Goal: Task Accomplishment & Management: Manage account settings

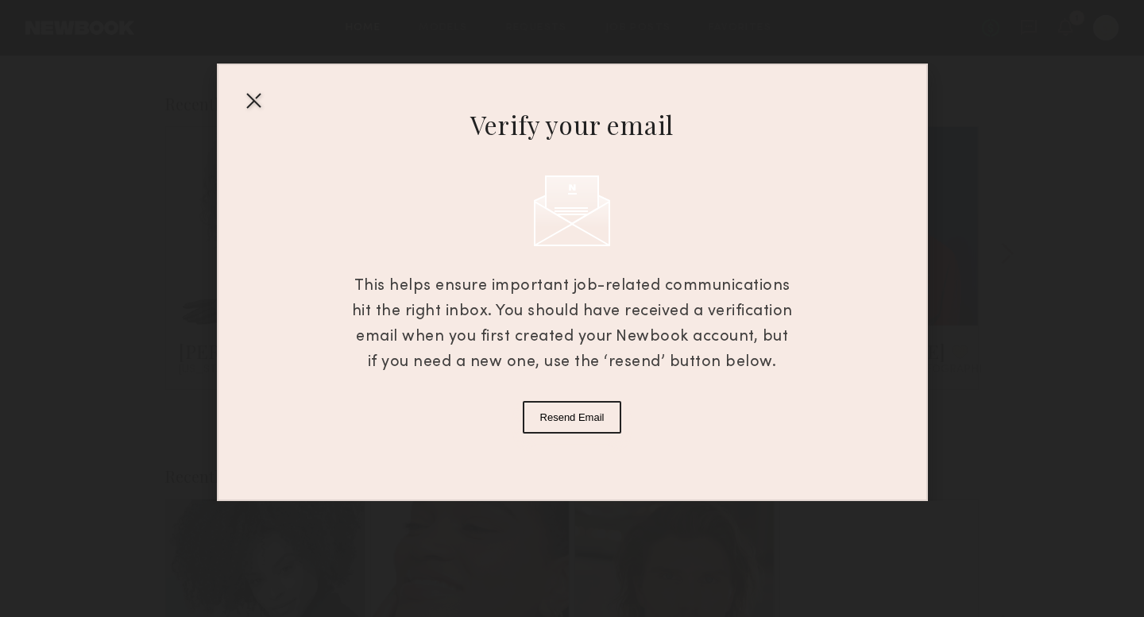
scroll to position [608, 0]
click at [560, 414] on button "Resend Email" at bounding box center [572, 417] width 99 height 33
click at [248, 101] on div at bounding box center [253, 99] width 25 height 25
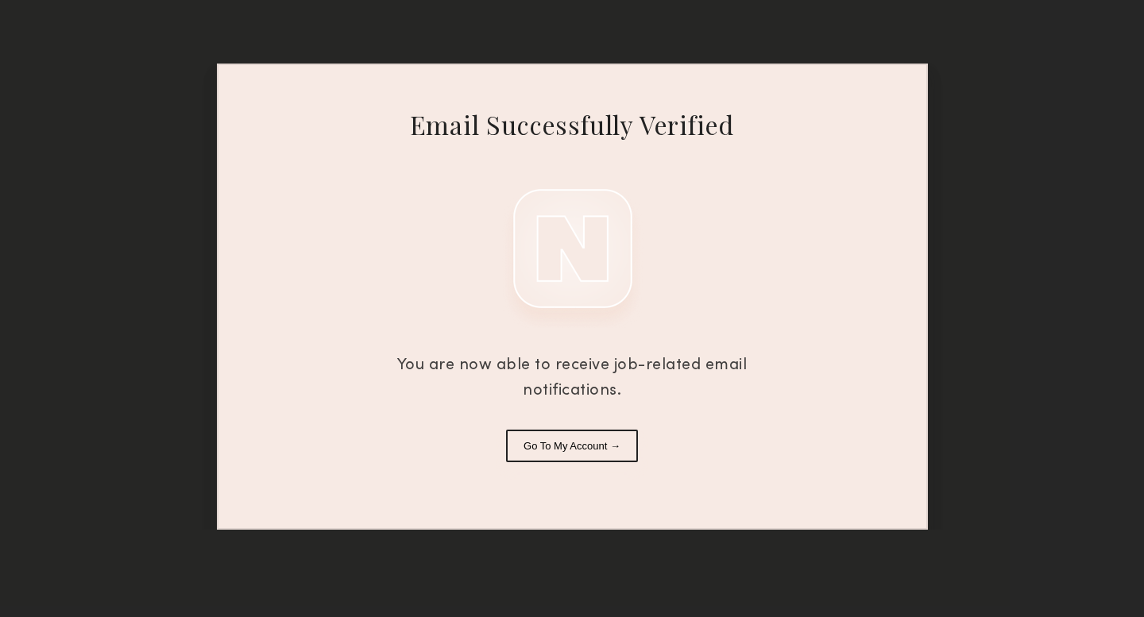
click at [592, 435] on button "Go To My Account →" at bounding box center [572, 446] width 132 height 33
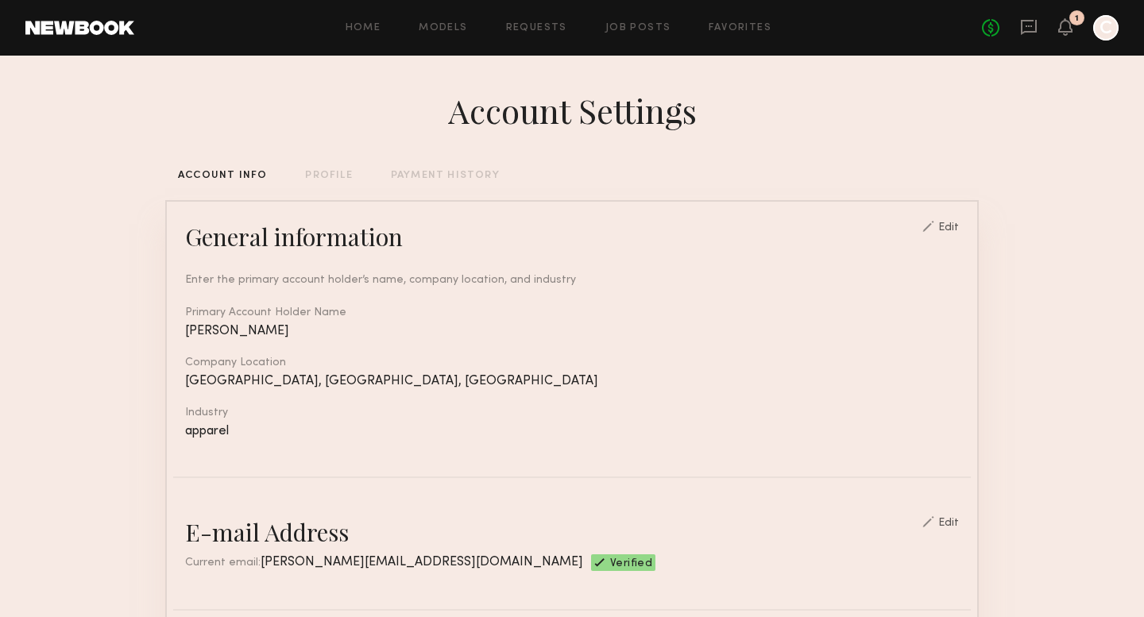
click at [327, 174] on div "PROFILE" at bounding box center [328, 176] width 47 height 10
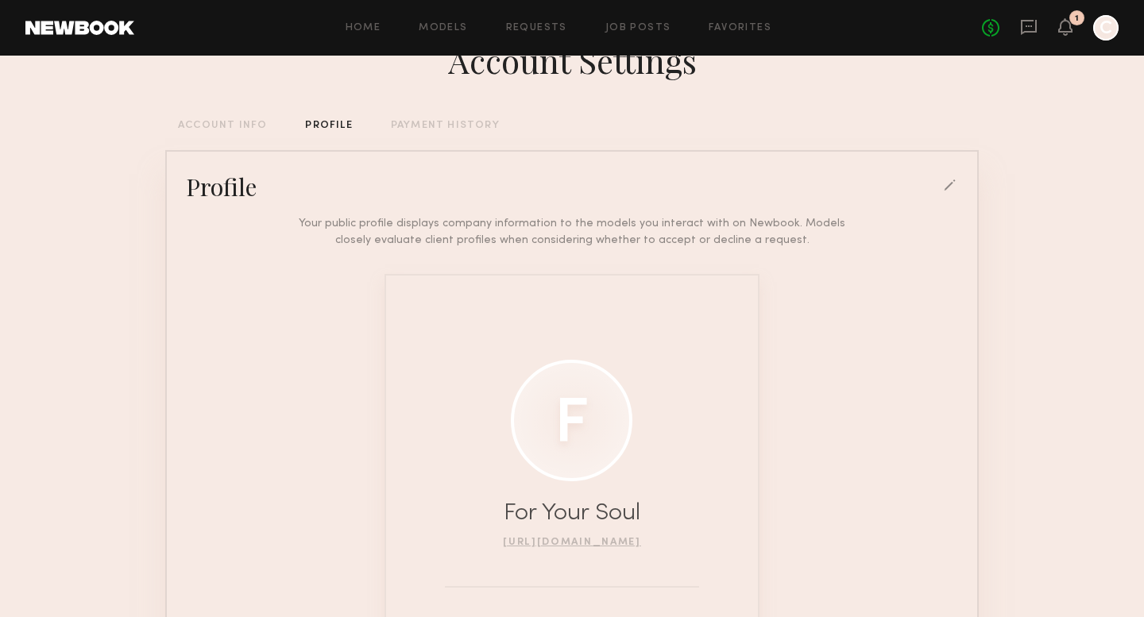
scroll to position [48, 0]
click at [574, 473] on div at bounding box center [572, 422] width 122 height 122
click at [643, 176] on div "Profile" at bounding box center [572, 188] width 798 height 32
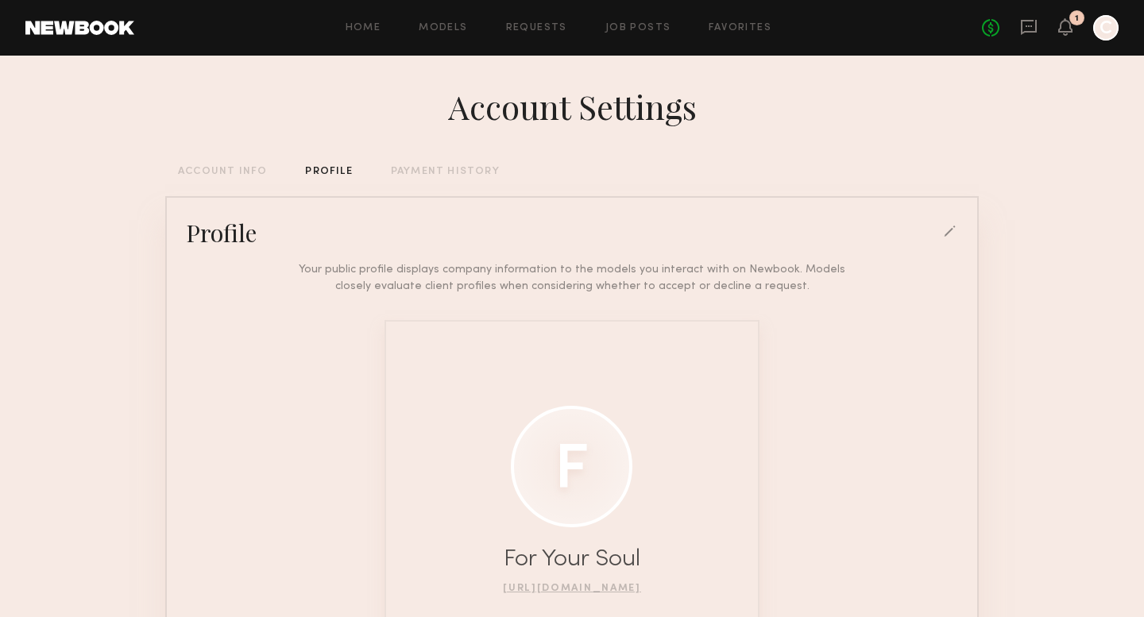
scroll to position [0, 0]
click at [1093, 188] on section "Account Settings ACCOUNT INFO PROFILE PAYMENT HISTORY Profile Your public profi…" at bounding box center [572, 439] width 1144 height 767
click at [450, 160] on div "Account Settings ACCOUNT INFO PROFILE PAYMENT HISTORY Profile Your public profi…" at bounding box center [571, 439] width 813 height 767
click at [443, 172] on div "PAYMENT HISTORY" at bounding box center [445, 176] width 109 height 10
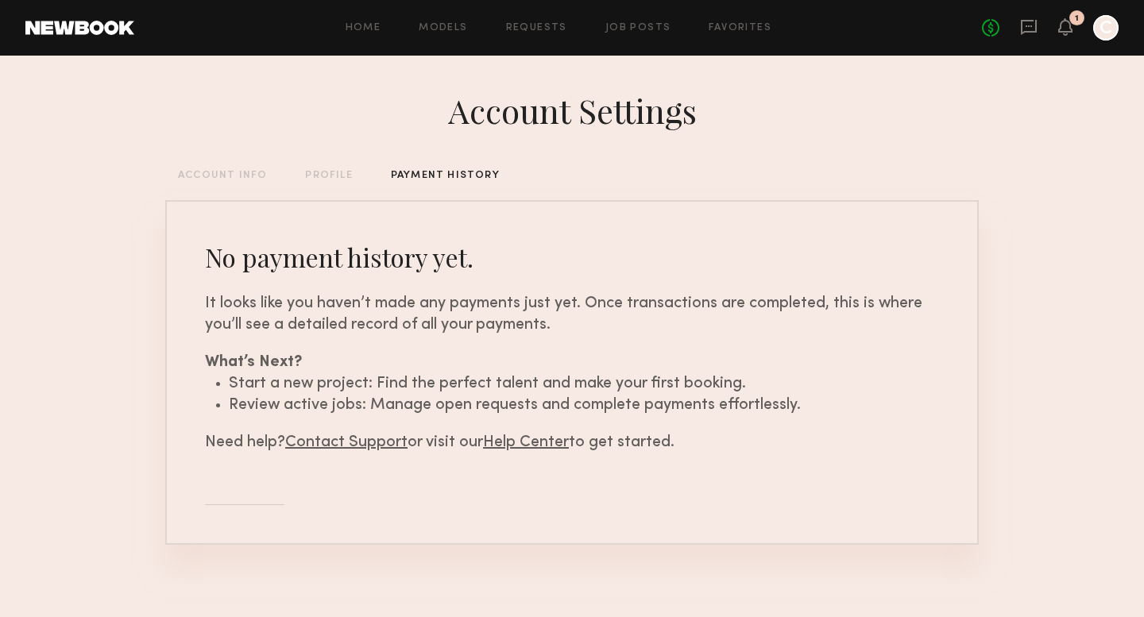
click at [311, 180] on div "PROFILE" at bounding box center [328, 176] width 47 height 10
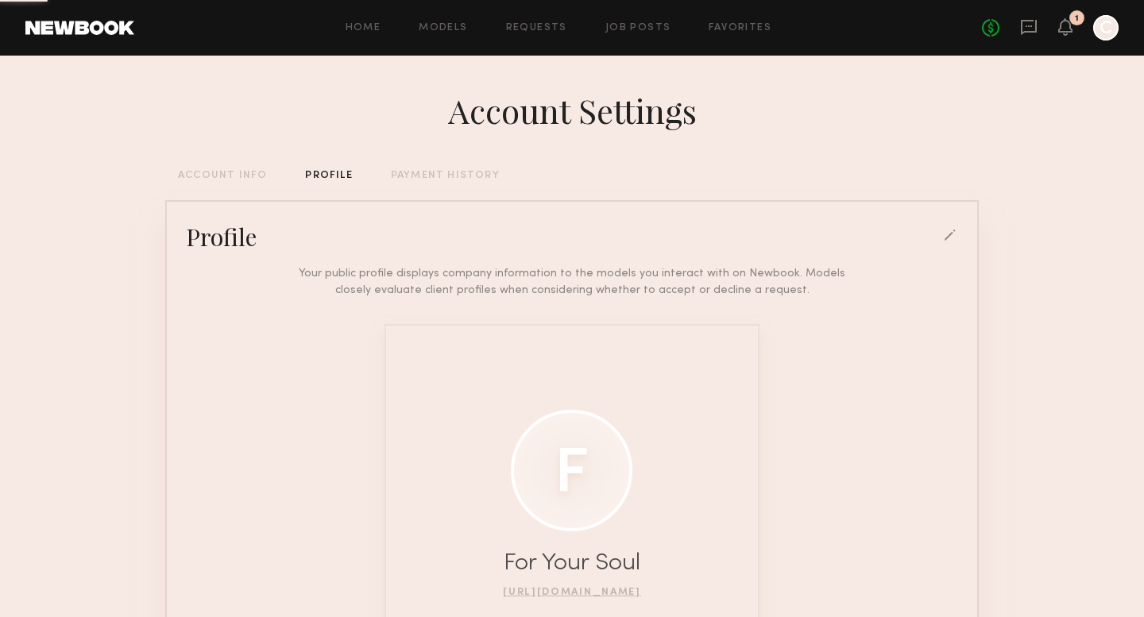
click at [234, 168] on div "Account Settings ACCOUNT INFO PROFILE PAYMENT HISTORY Profile Your public profi…" at bounding box center [571, 439] width 813 height 767
click at [858, 585] on div "Your public profile displays company information to the models you interact wit…" at bounding box center [572, 487] width 798 height 469
click at [949, 230] on div at bounding box center [951, 237] width 14 height 14
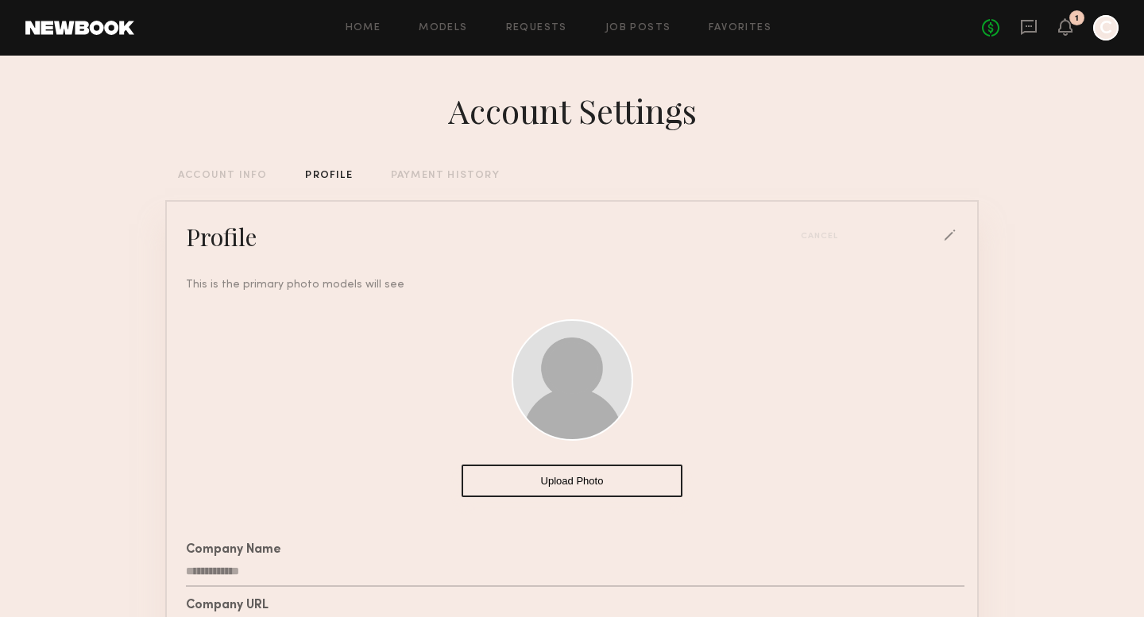
click at [588, 487] on button "Upload Photo" at bounding box center [572, 481] width 221 height 33
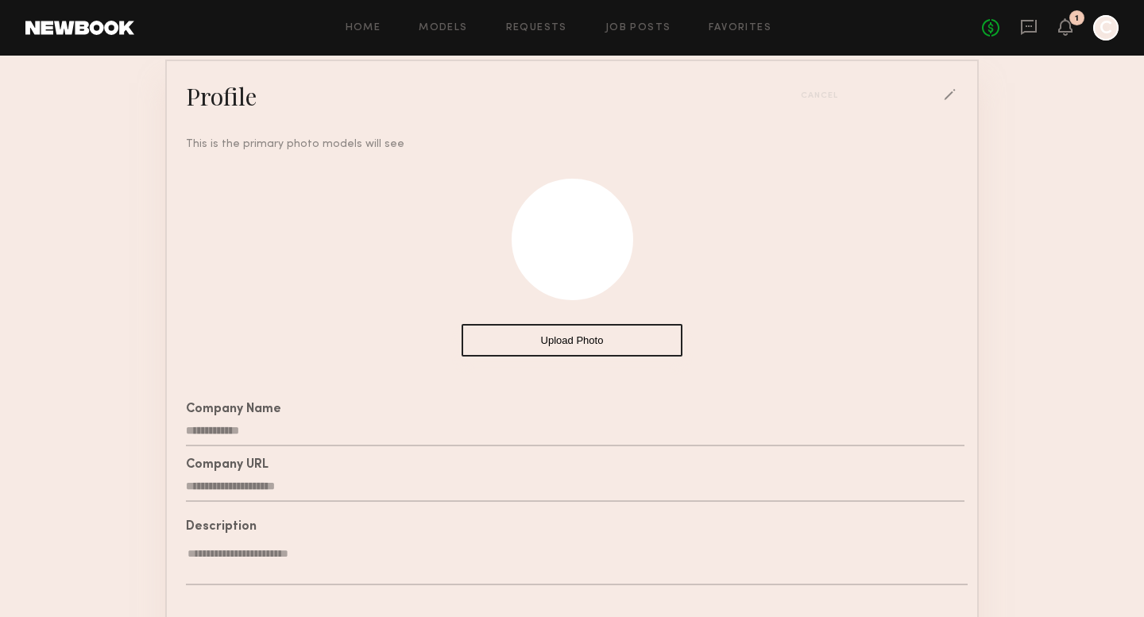
scroll to position [143, 0]
click at [944, 96] on div "Cancel" at bounding box center [879, 94] width 157 height 14
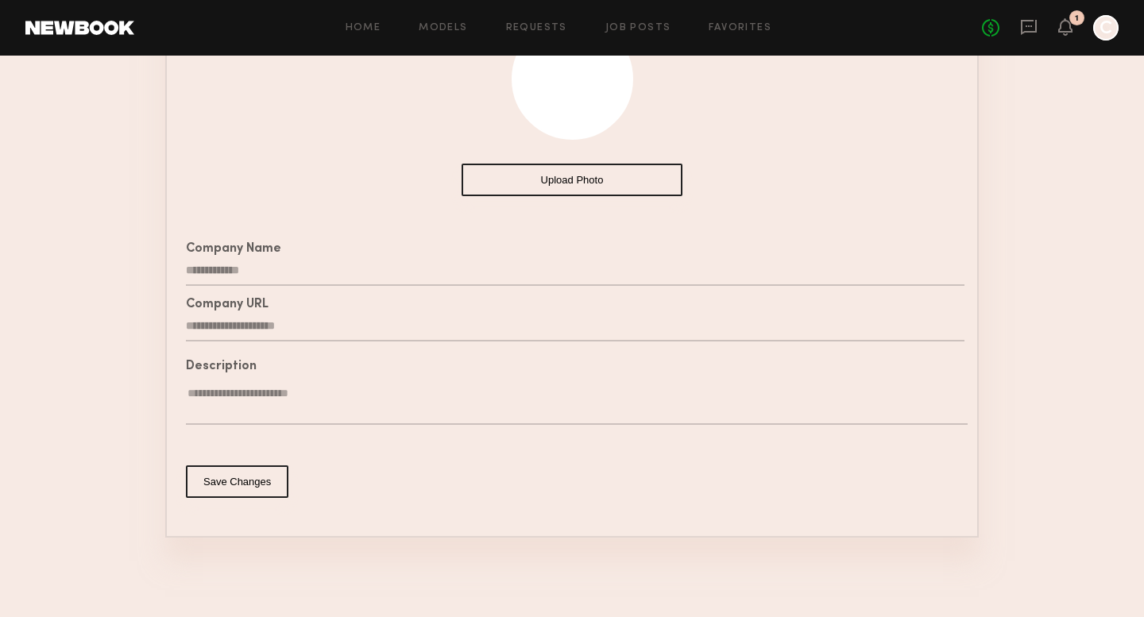
click at [247, 485] on button "Save Changes" at bounding box center [237, 481] width 102 height 33
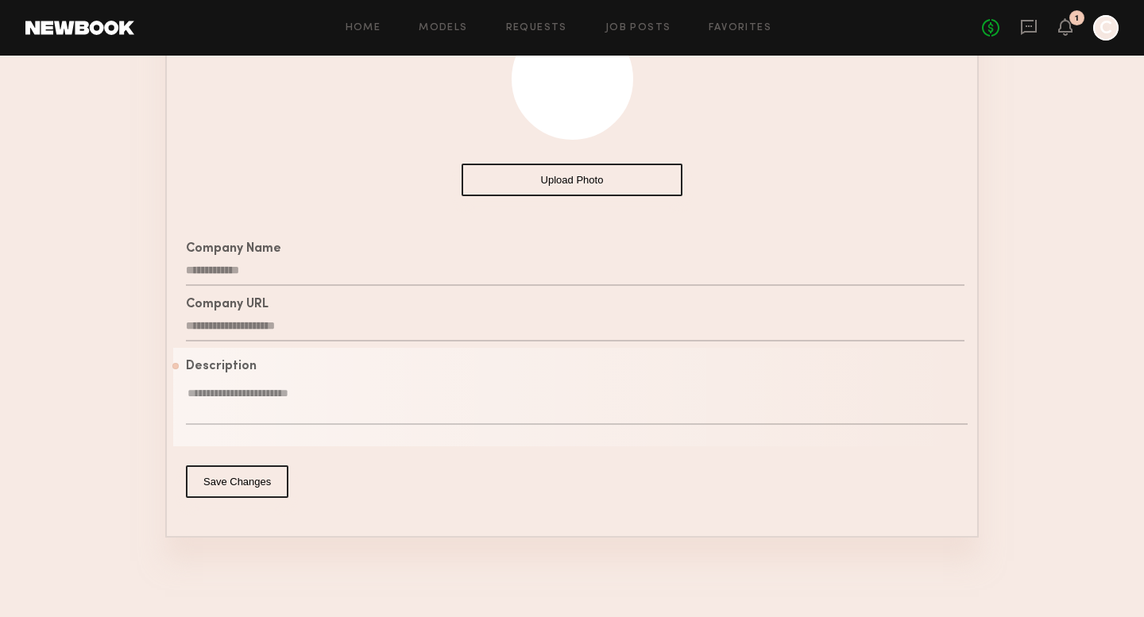
click at [220, 485] on button "Save Changes" at bounding box center [237, 481] width 102 height 33
click at [259, 396] on textarea at bounding box center [577, 405] width 782 height 39
paste textarea "**********"
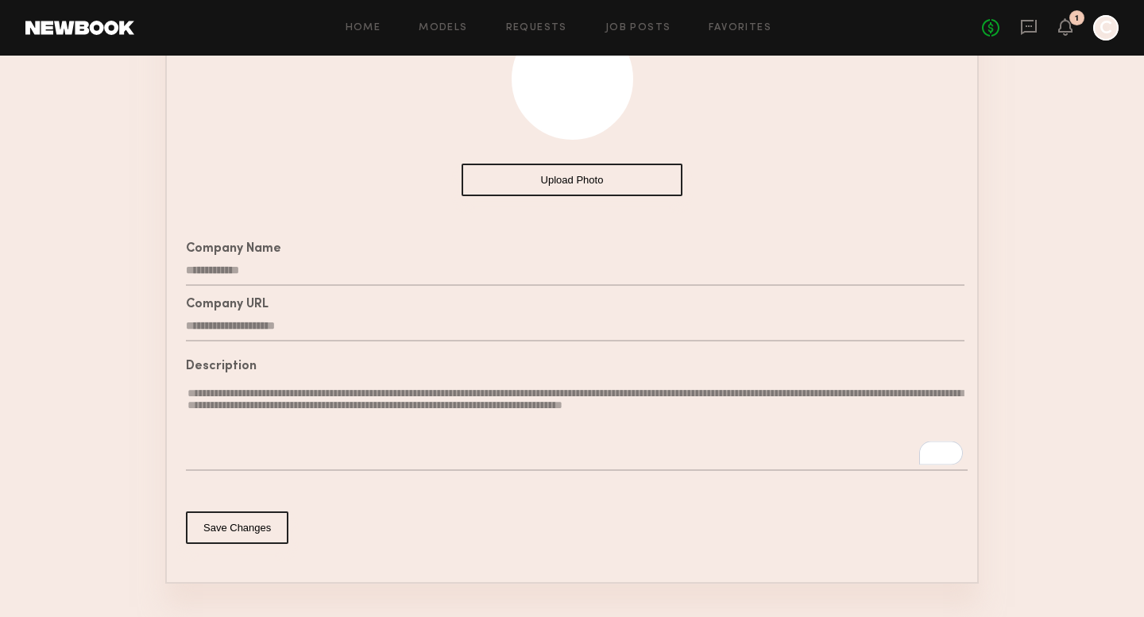
type textarea "**********"
click at [248, 531] on button "Save Changes" at bounding box center [237, 528] width 102 height 33
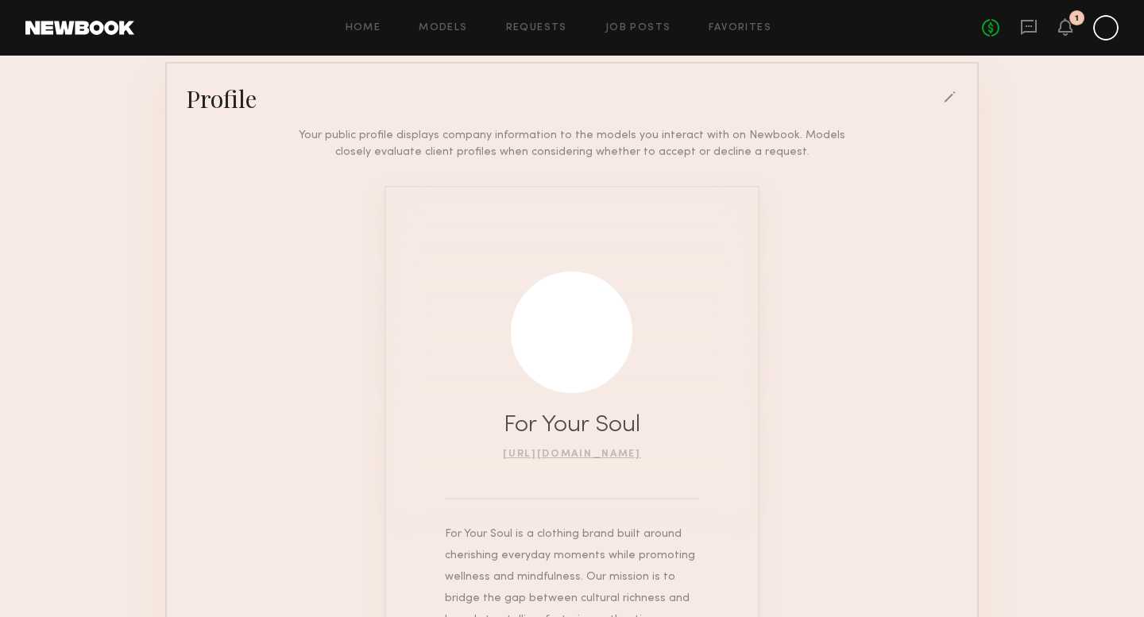
scroll to position [148, 0]
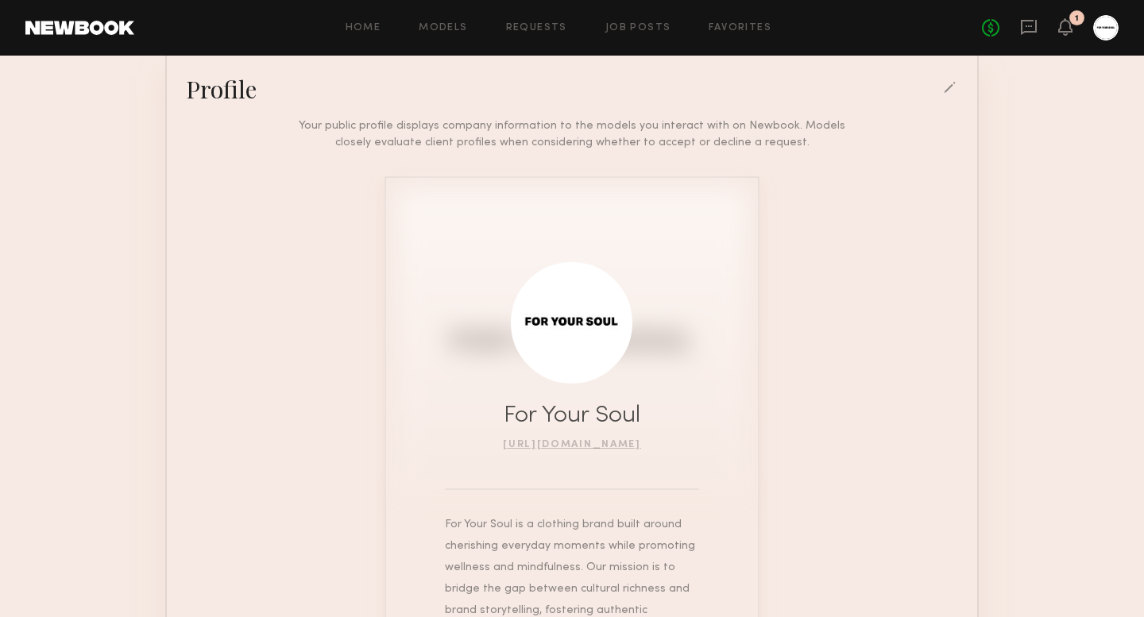
click at [552, 439] on div "http://foryoursoul.com" at bounding box center [572, 443] width 138 height 14
click at [602, 443] on link "http://foryoursoul.com" at bounding box center [572, 445] width 138 height 10
click at [364, 23] on link "Home" at bounding box center [364, 28] width 36 height 10
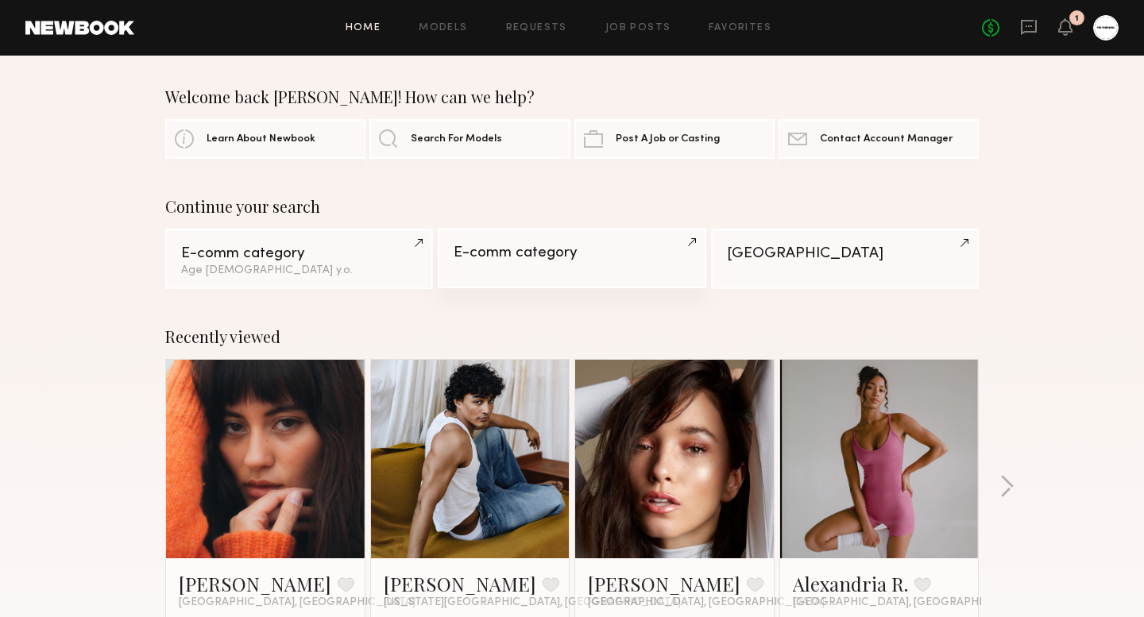
click at [576, 264] on link "E-comm category" at bounding box center [572, 258] width 268 height 60
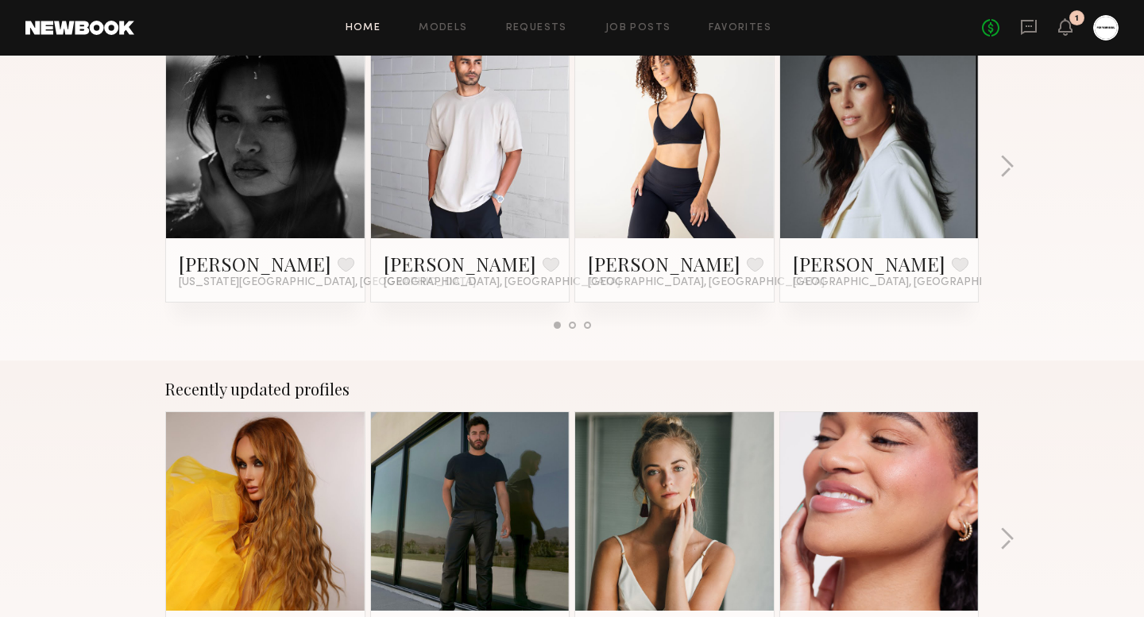
scroll to position [771, 0]
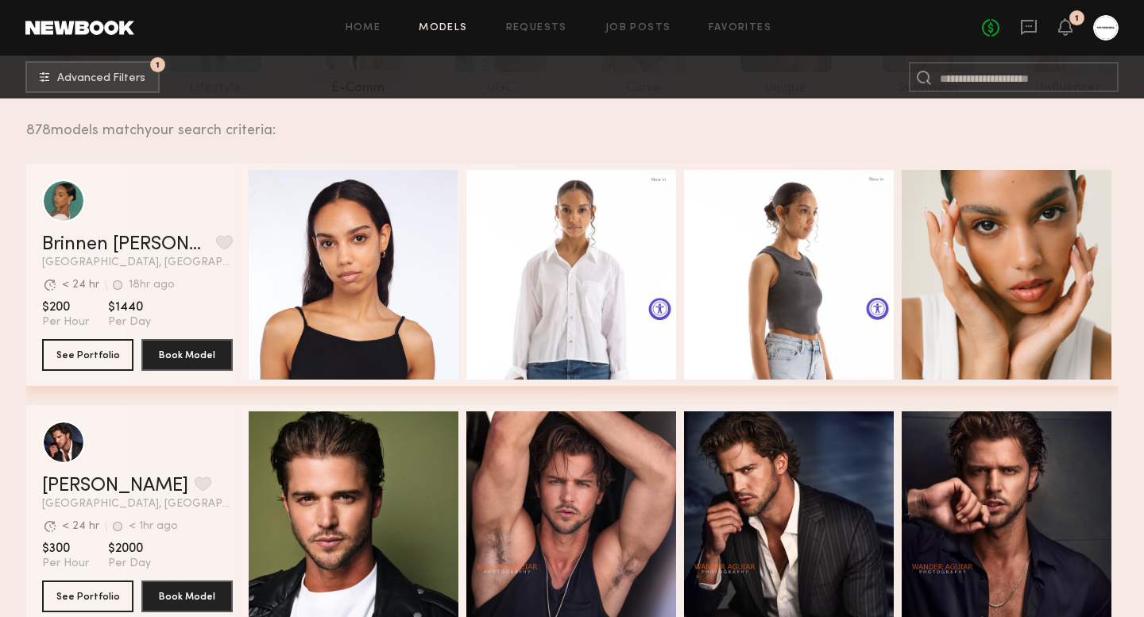
scroll to position [192, 0]
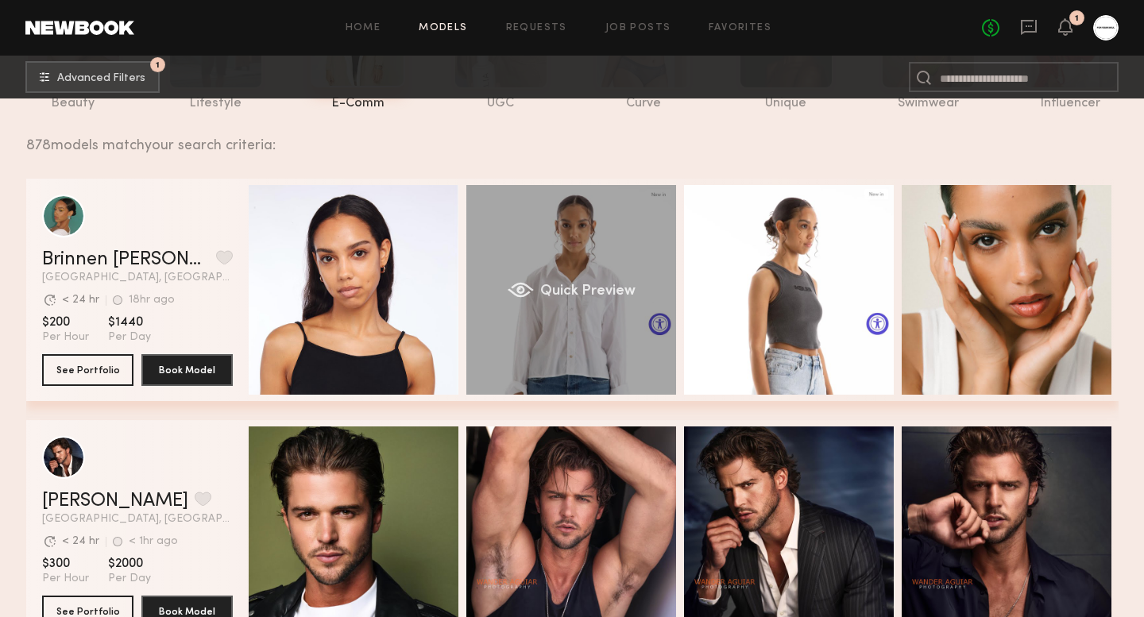
click at [525, 290] on div "grid" at bounding box center [520, 290] width 26 height 16
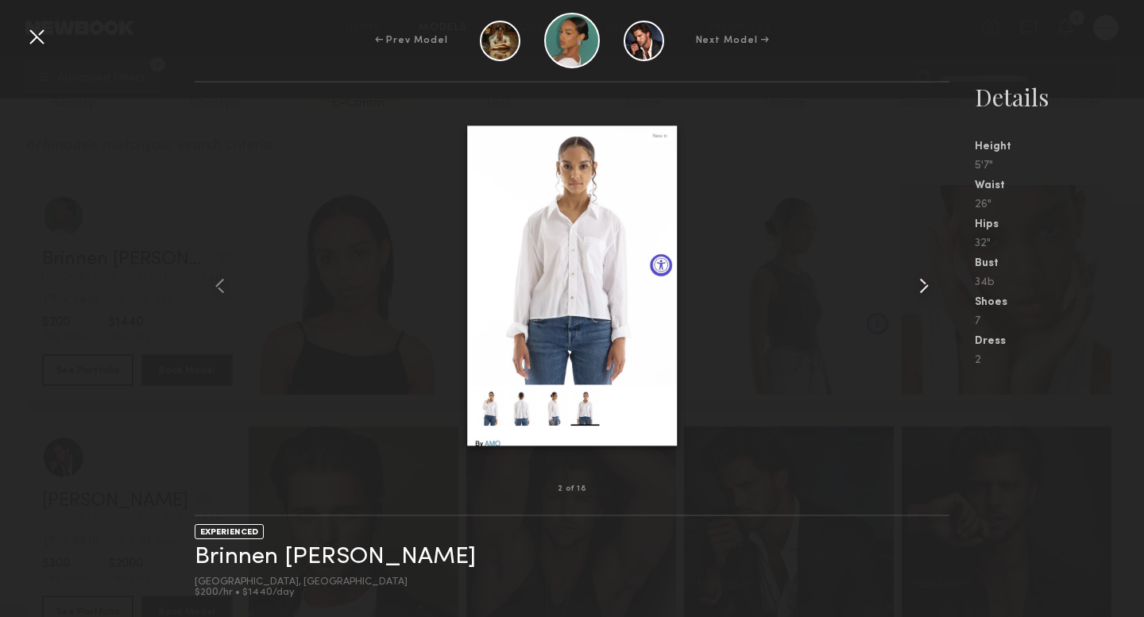
click at [917, 276] on common-icon at bounding box center [923, 285] width 25 height 25
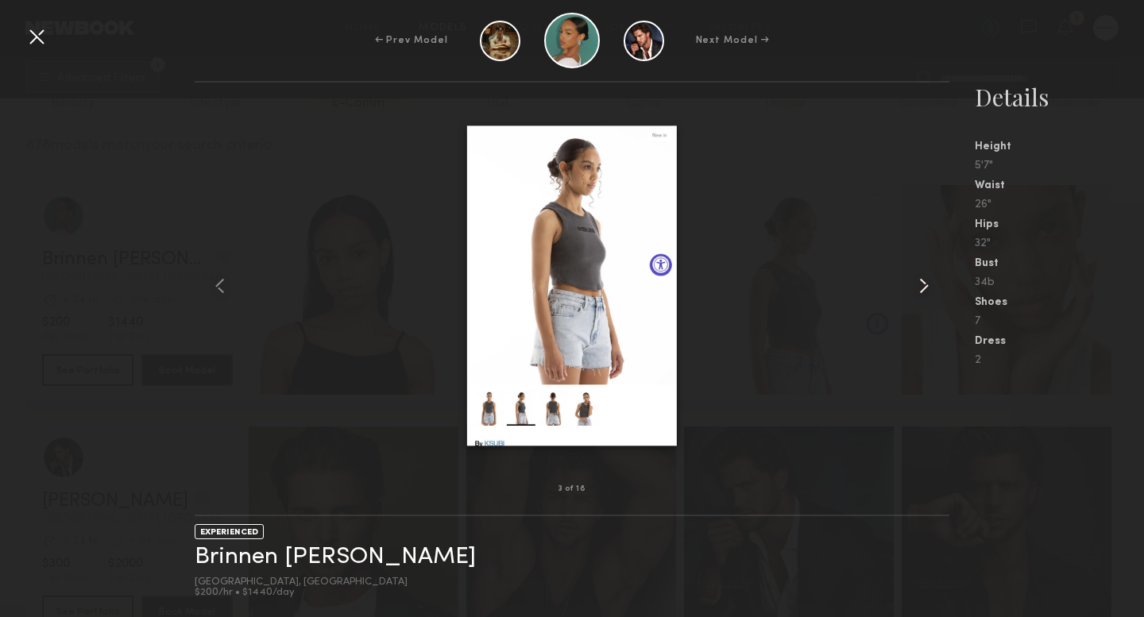
click at [917, 276] on common-icon at bounding box center [923, 285] width 25 height 25
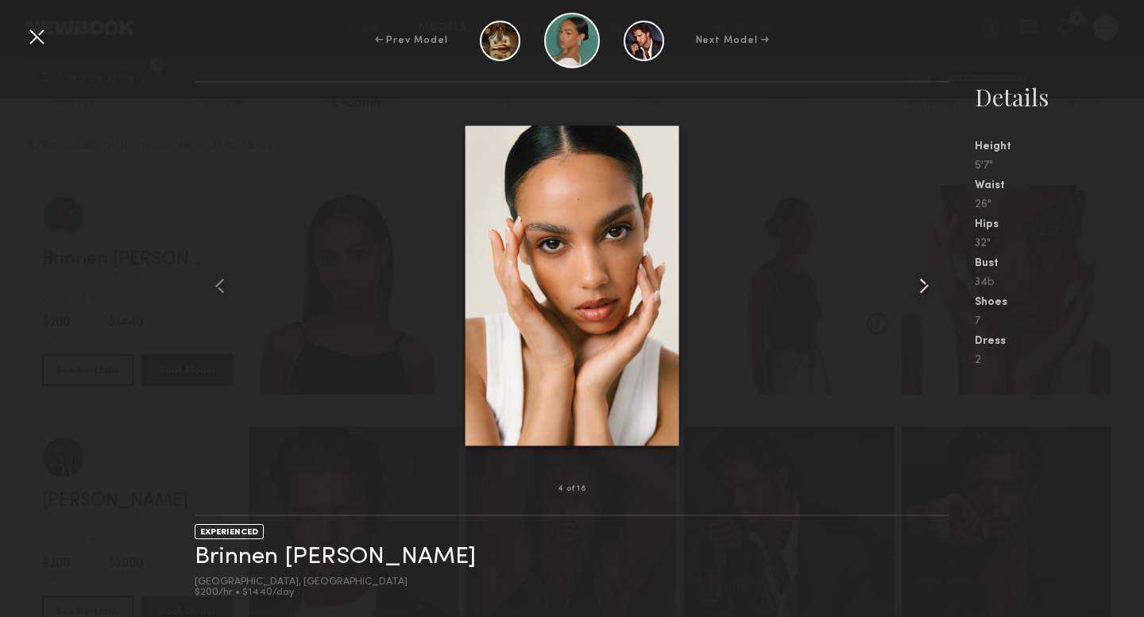
click at [917, 276] on common-icon at bounding box center [923, 285] width 25 height 25
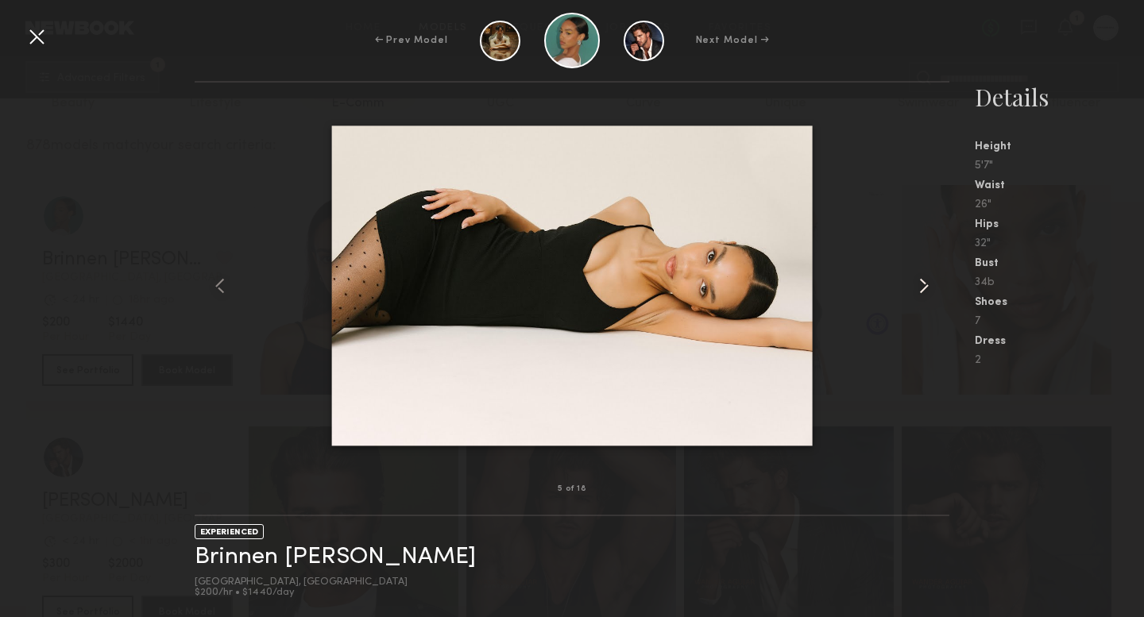
click at [917, 276] on common-icon at bounding box center [923, 285] width 25 height 25
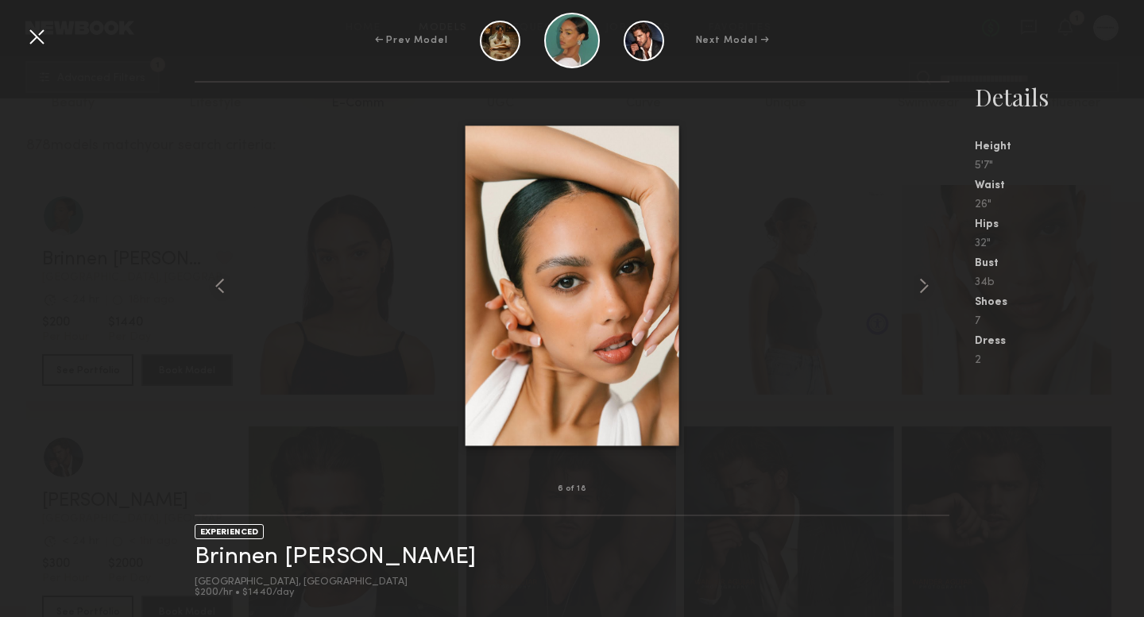
click at [870, 224] on div at bounding box center [572, 286] width 755 height 356
click at [39, 35] on div at bounding box center [36, 36] width 25 height 25
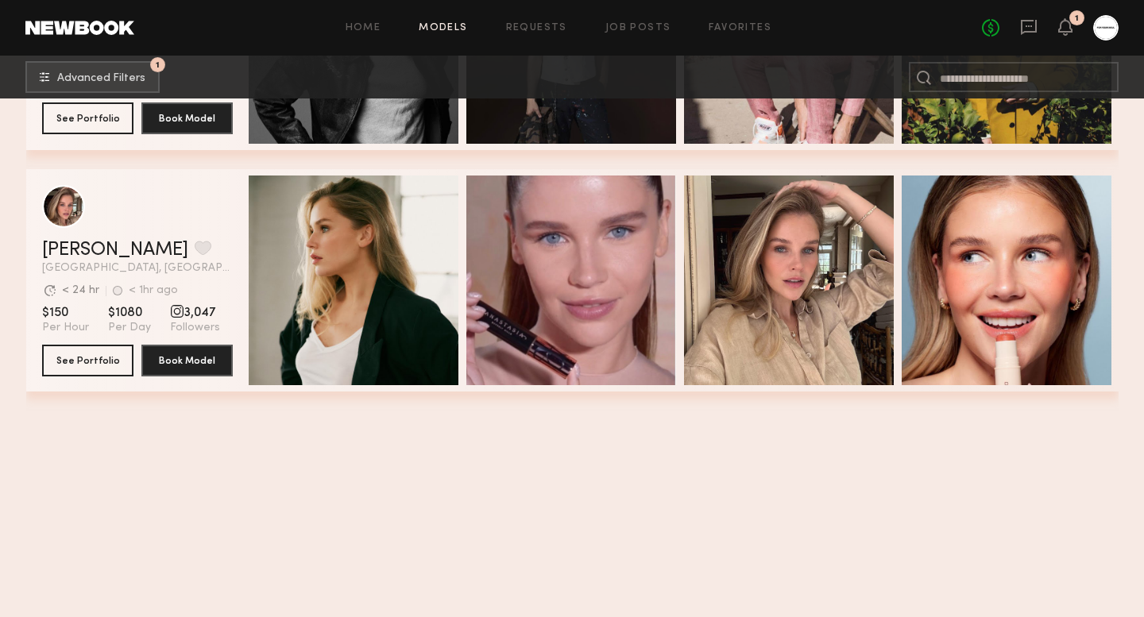
scroll to position [0, 0]
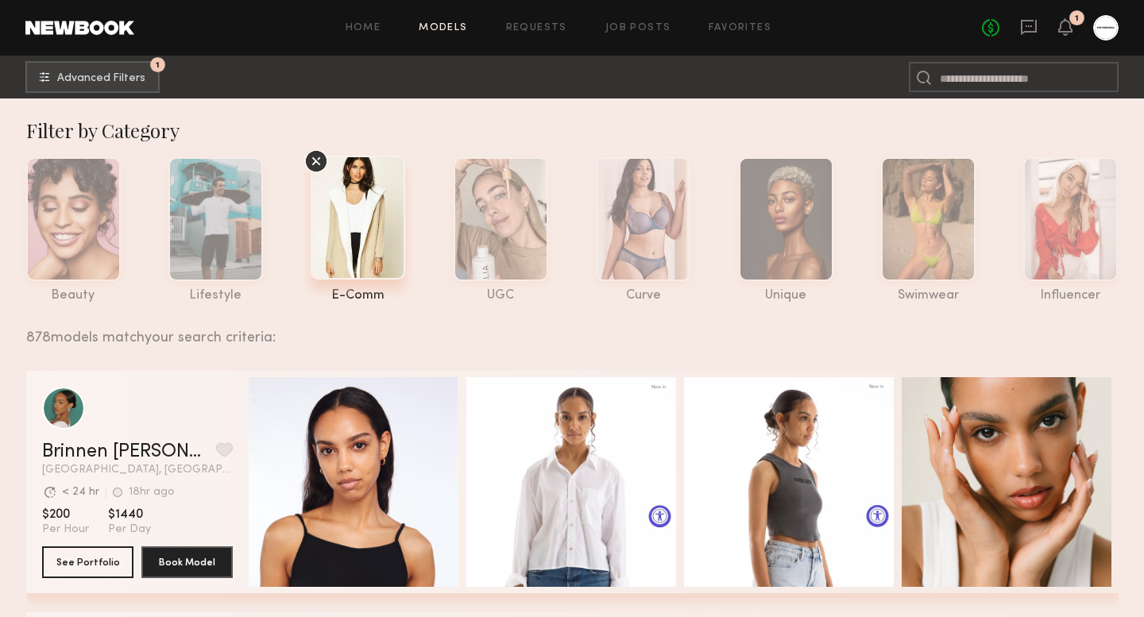
click at [311, 159] on icon at bounding box center [316, 161] width 24 height 24
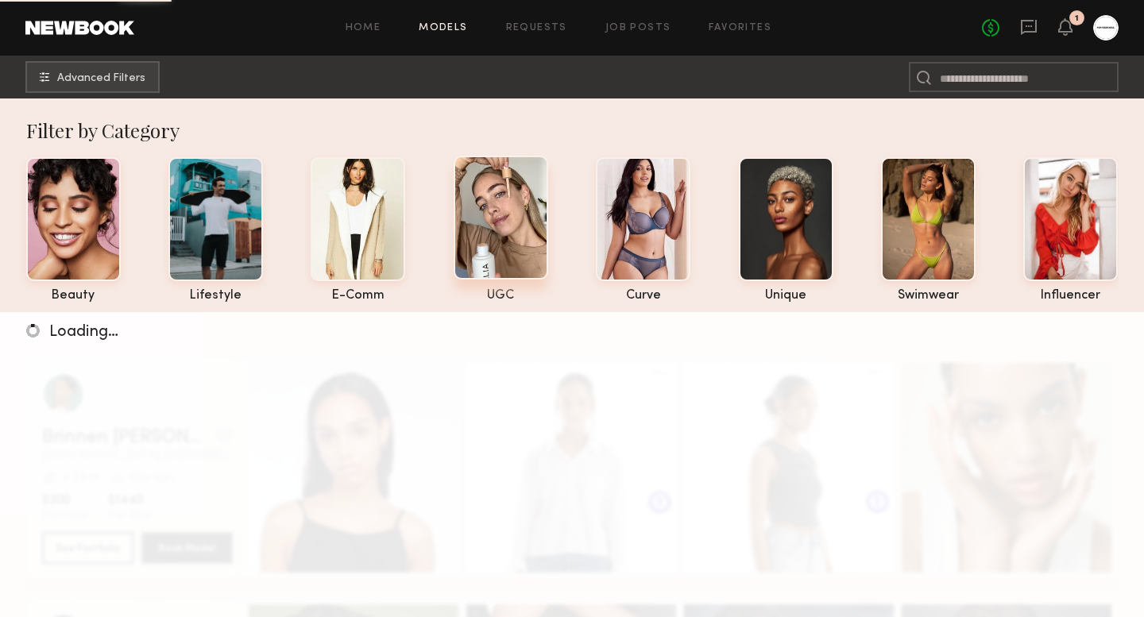
click at [495, 222] on div at bounding box center [501, 218] width 95 height 124
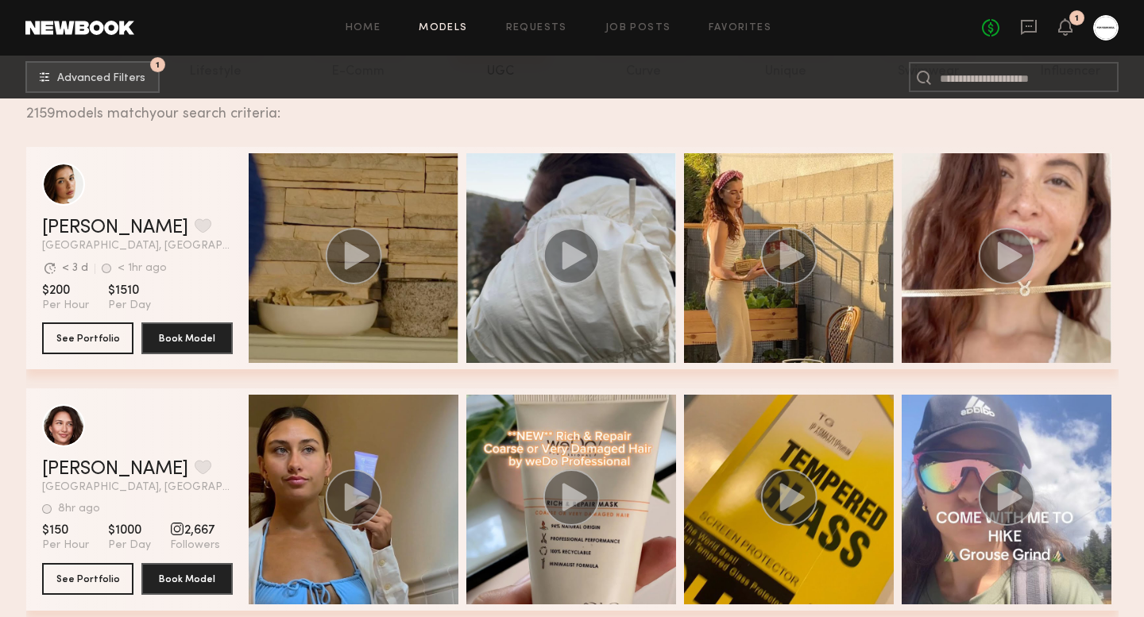
click at [168, 241] on span "[GEOGRAPHIC_DATA], [GEOGRAPHIC_DATA]" at bounding box center [137, 246] width 191 height 11
click at [93, 234] on link "[PERSON_NAME]" at bounding box center [115, 227] width 146 height 19
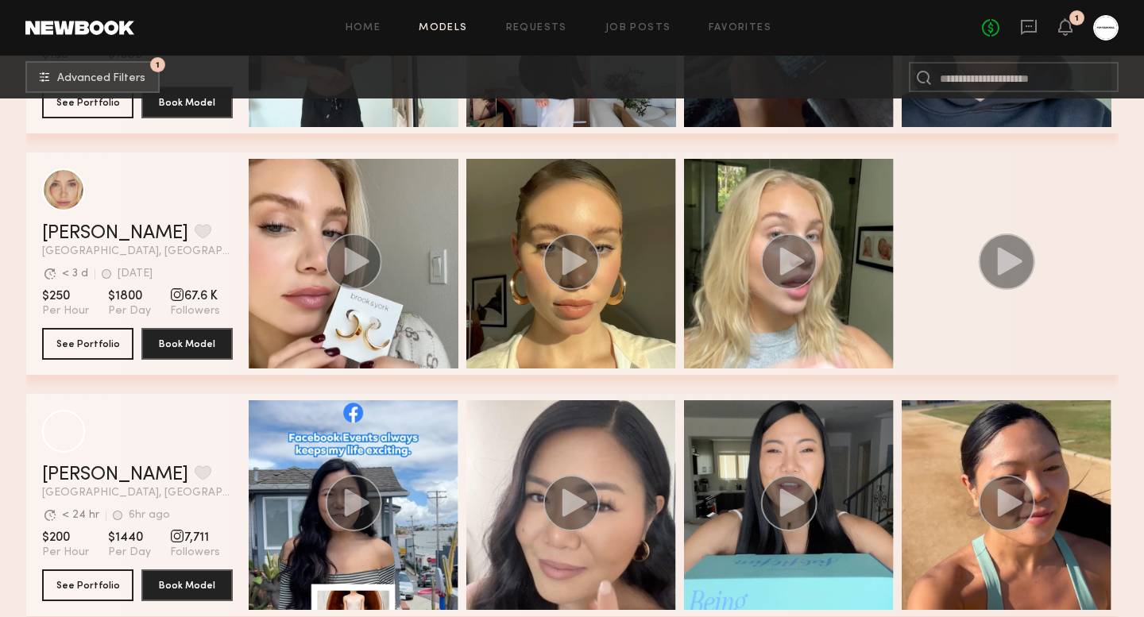
scroll to position [3422, 0]
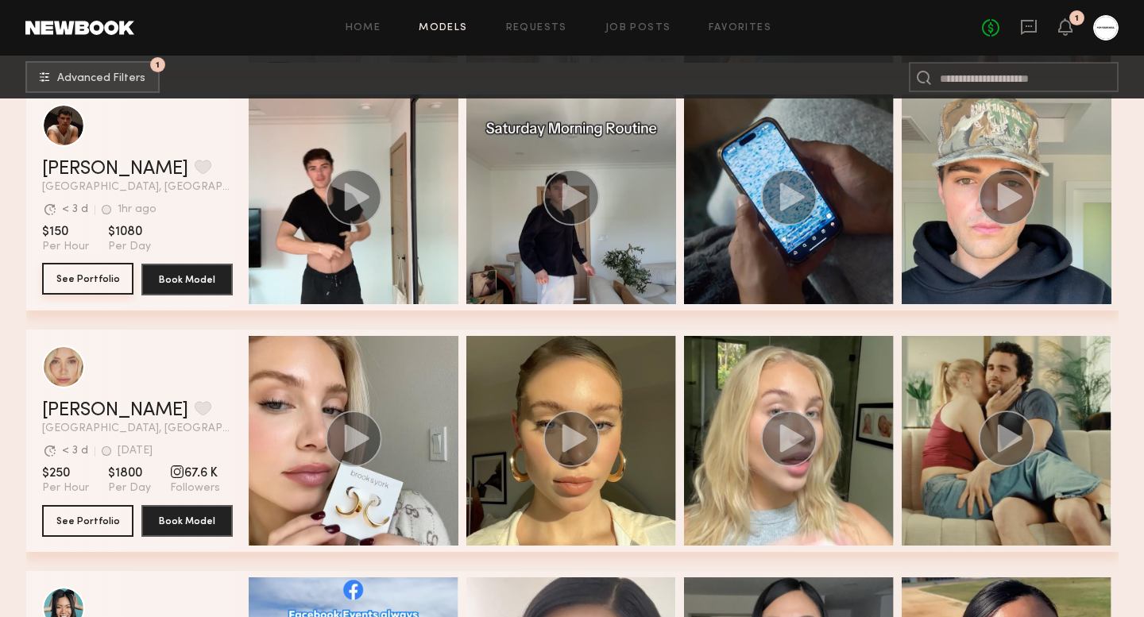
click at [96, 279] on button "See Portfolio" at bounding box center [87, 279] width 91 height 32
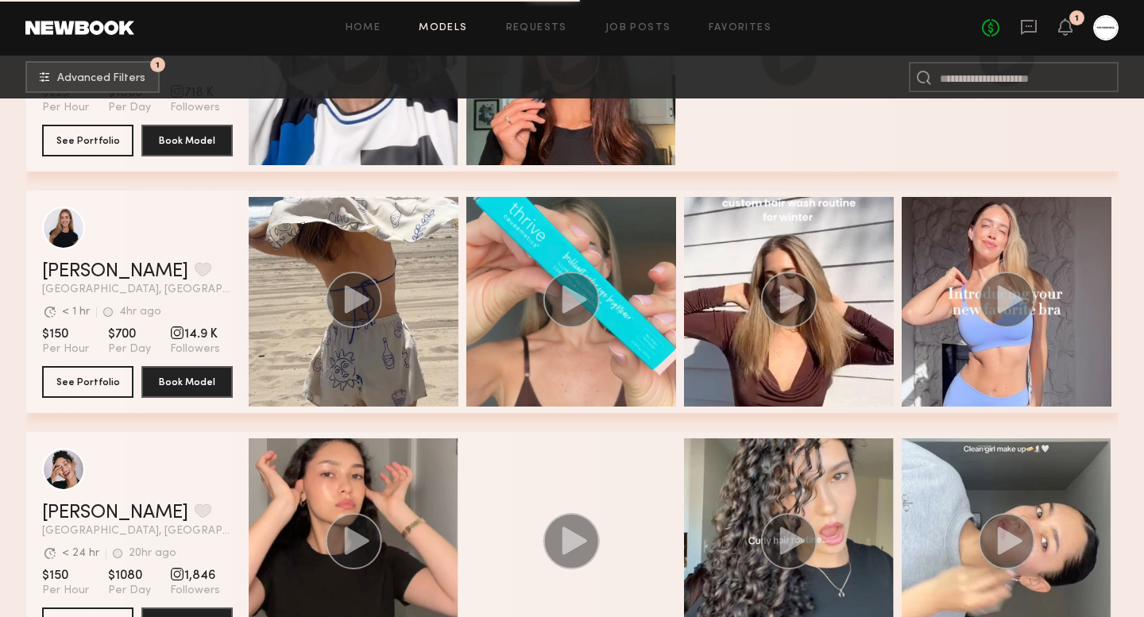
scroll to position [5498, 0]
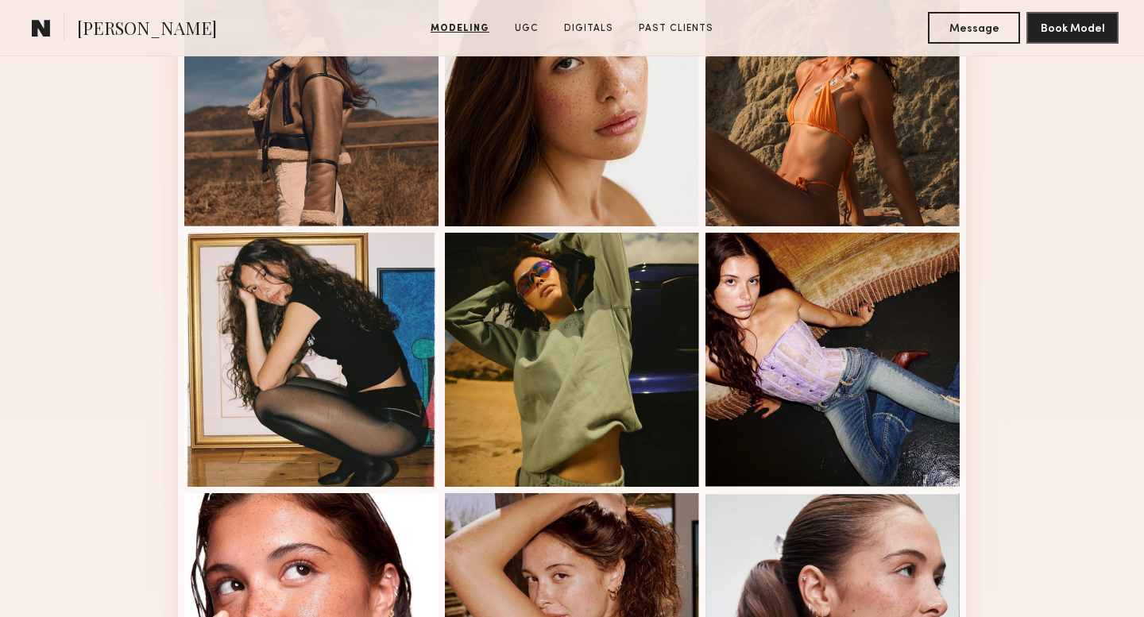
scroll to position [764, 0]
